Goal: Information Seeking & Learning: Learn about a topic

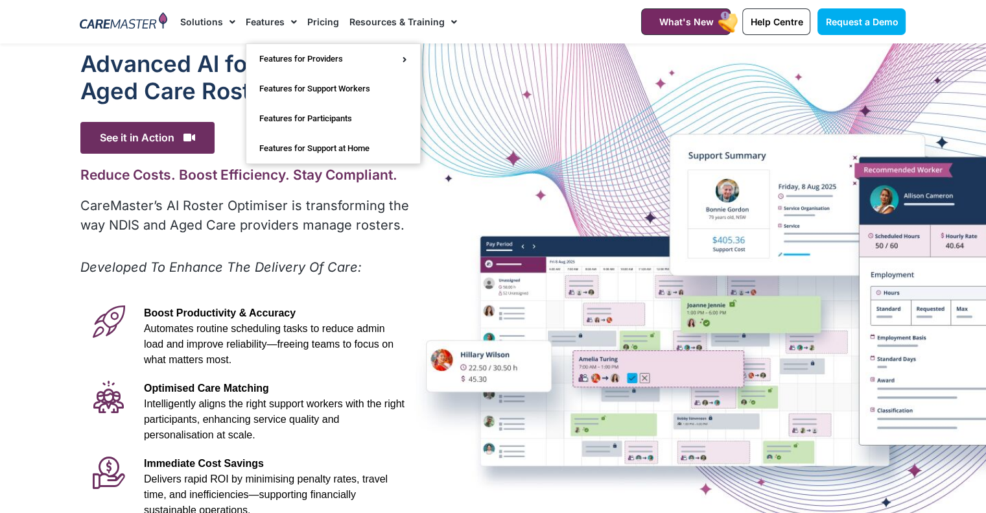
click at [230, 18] on span "Menu" at bounding box center [229, 22] width 12 height 22
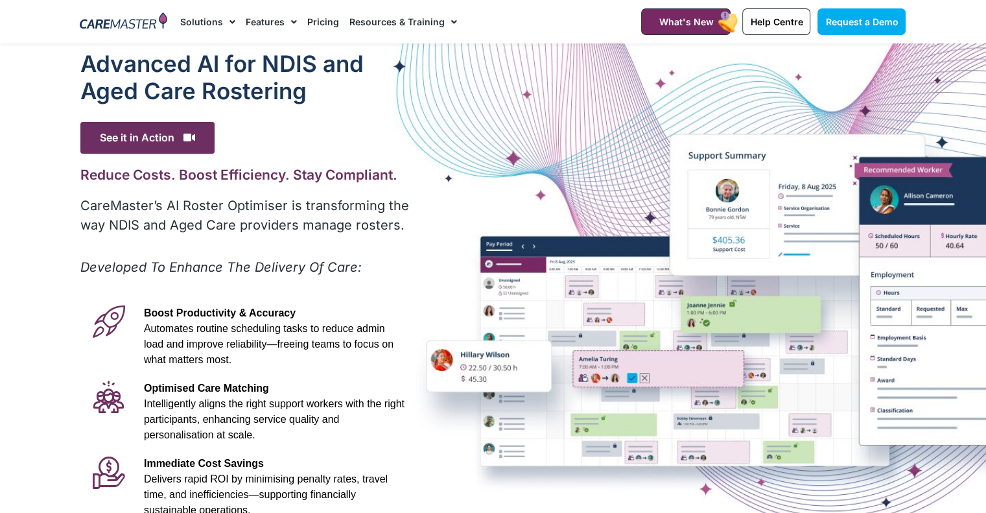
click at [230, 18] on span "Menu" at bounding box center [229, 22] width 12 height 22
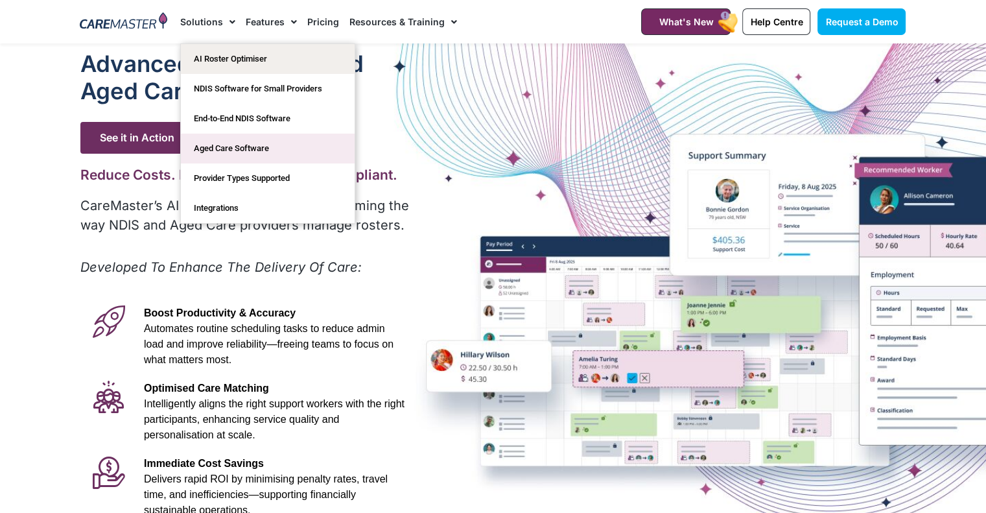
click at [225, 141] on link "Aged Care Software" at bounding box center [268, 149] width 174 height 30
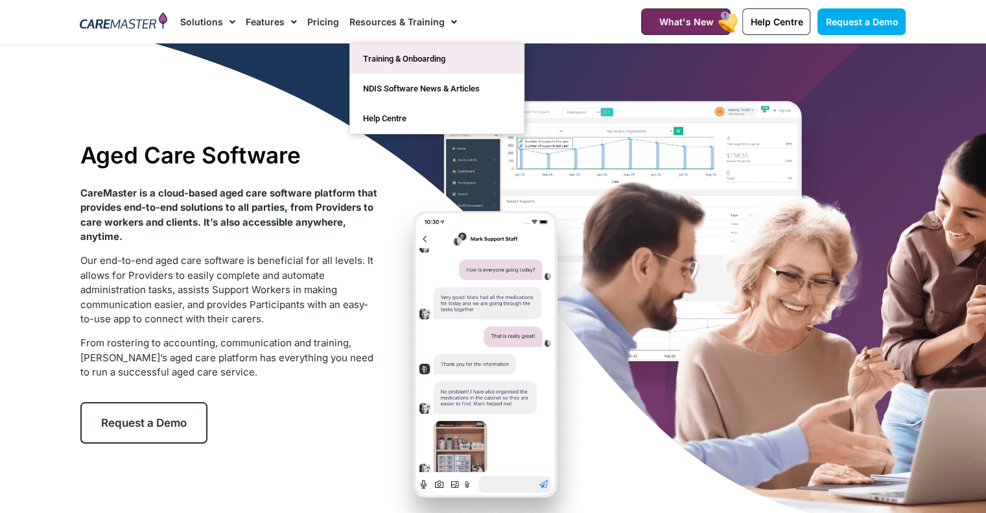
click at [425, 62] on link "Training & Onboarding" at bounding box center [437, 59] width 174 height 30
